Goal: Information Seeking & Learning: Learn about a topic

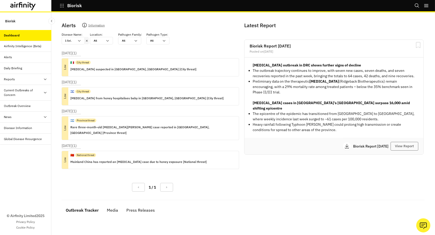
scroll to position [18, 0]
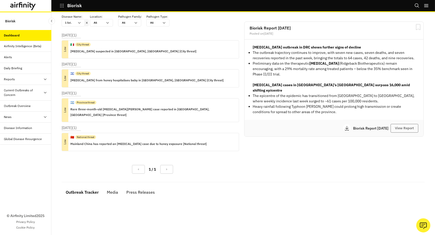
click at [87, 22] on icon at bounding box center [87, 23] width 4 height 4
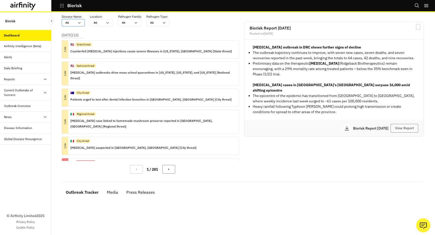
click at [75, 23] on div "All All" at bounding box center [69, 22] width 15 height 7
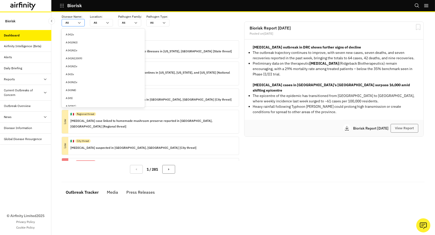
type input "f"
type input "fo"
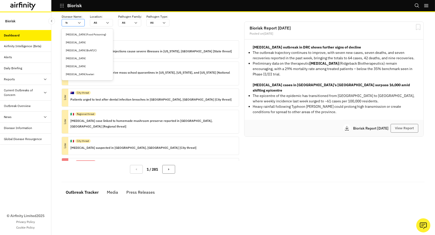
type input "foo"
click at [81, 41] on div "[MEDICAL_DATA]" at bounding box center [87, 43] width 43 height 4
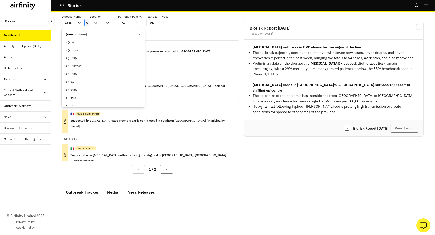
click at [73, 23] on input "text" at bounding box center [72, 23] width 1 height 4
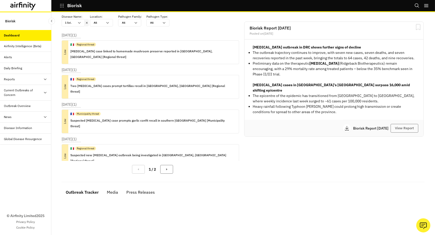
click at [165, 35] on div "[DATE] ( 1 ) Low 🇮🇹 Regional threat [MEDICAL_DATA] case linked to homemade mush…" at bounding box center [153, 50] width 182 height 35
click at [87, 24] on div at bounding box center [87, 22] width 4 height 7
click at [86, 22] on icon at bounding box center [87, 23] width 4 height 4
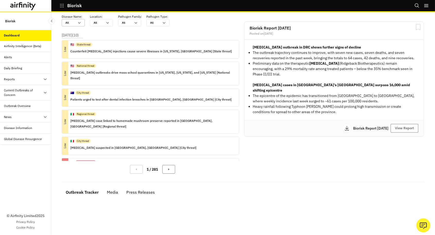
click at [71, 22] on div at bounding box center [70, 22] width 9 height 5
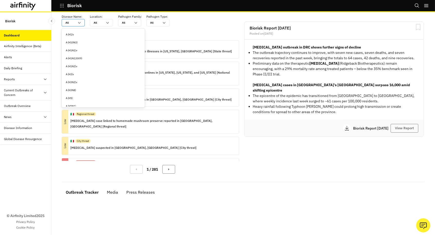
type input "b"
type input "bo"
type input "bot"
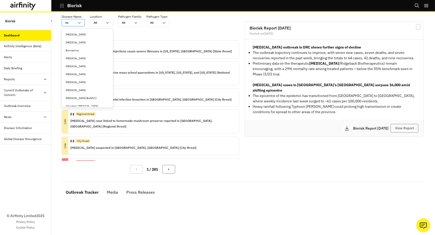
type input "bot"
type input "botu"
click at [74, 33] on div "[MEDICAL_DATA]" at bounding box center [87, 35] width 43 height 4
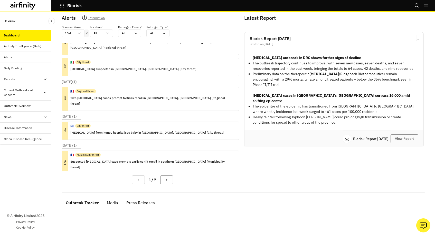
scroll to position [45, 0]
